Goal: Task Accomplishment & Management: Use online tool/utility

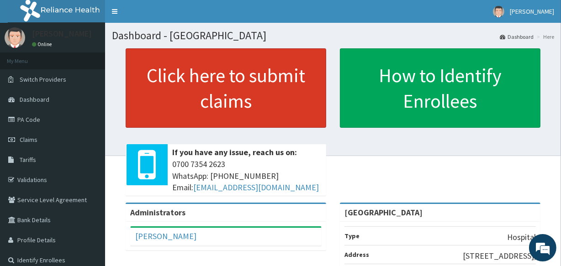
drag, startPoint x: 0, startPoint y: 0, endPoint x: 133, endPoint y: 72, distance: 151.7
click at [133, 72] on link "Click here to submit claims" at bounding box center [226, 88] width 201 height 80
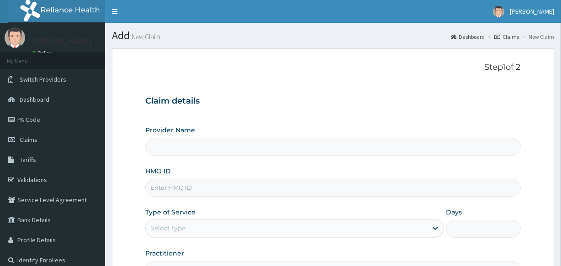
type input "[GEOGRAPHIC_DATA]"
click at [11, 113] on link "PA Code" at bounding box center [52, 120] width 105 height 20
